Goal: Task Accomplishment & Management: Complete application form

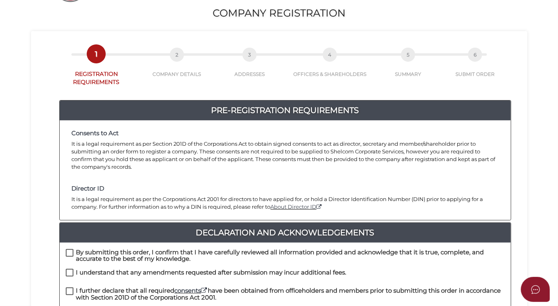
scroll to position [183, 0]
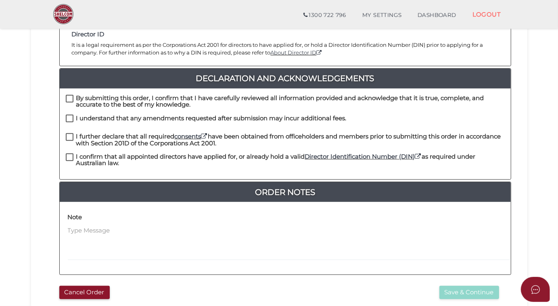
click at [68, 95] on label "By submitting this order, I confirm that I have carefully reviewed all informat…" at bounding box center [285, 100] width 439 height 10
checkbox input "true"
click at [69, 115] on label "I understand that any amendments requested after submission may incur additiona…" at bounding box center [206, 120] width 281 height 10
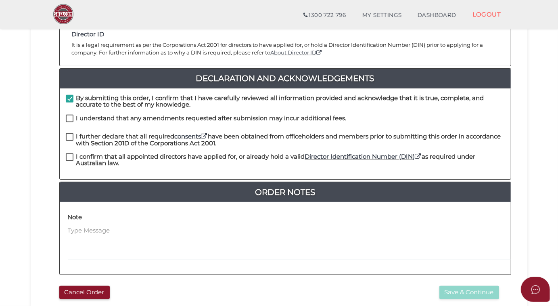
checkbox input "true"
click at [72, 133] on label "I further declare that all required consents have been obtained from officehold…" at bounding box center [285, 138] width 439 height 10
checkbox input "true"
click at [70, 153] on label "I confirm that all appointed directors have applied for, or already hold a vali…" at bounding box center [285, 158] width 439 height 10
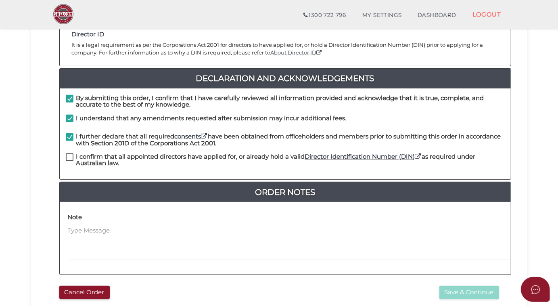
checkbox input "true"
click at [470, 285] on button "Save & Continue" at bounding box center [469, 291] width 60 height 13
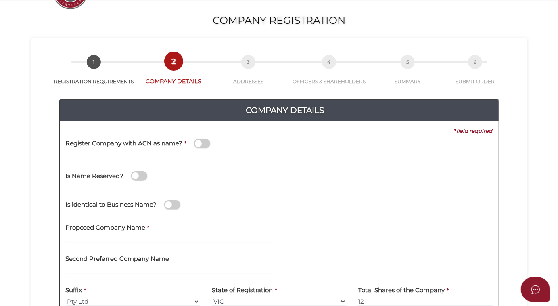
scroll to position [146, 0]
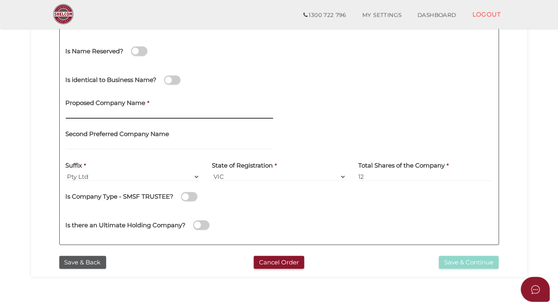
click at [79, 110] on input "text" at bounding box center [169, 114] width 207 height 9
type input "Whitefox Manly"
click at [312, 220] on div "Is there an Ultimate Holding Company?" at bounding box center [279, 223] width 439 height 29
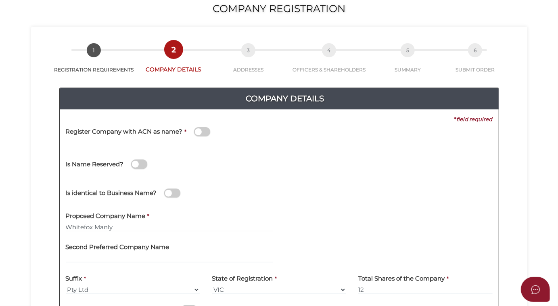
scroll to position [0, 0]
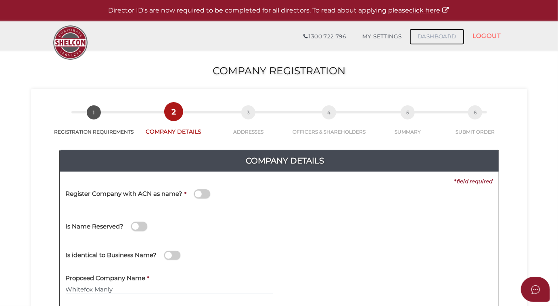
click at [429, 38] on link "DASHBOARD" at bounding box center [436, 37] width 55 height 16
